Goal: Find specific page/section: Find specific page/section

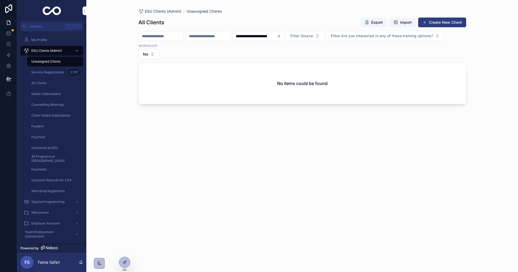
type input "**********"
click at [281, 35] on icon "Clear" at bounding box center [279, 36] width 4 height 4
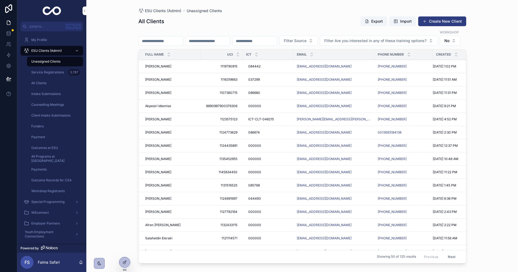
click at [164, 201] on span "[PERSON_NAME]" at bounding box center [158, 199] width 26 height 4
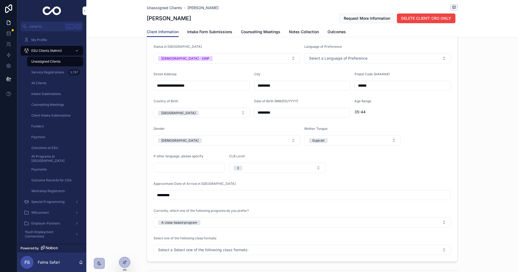
scroll to position [45, 0]
